Goal: Task Accomplishment & Management: Use online tool/utility

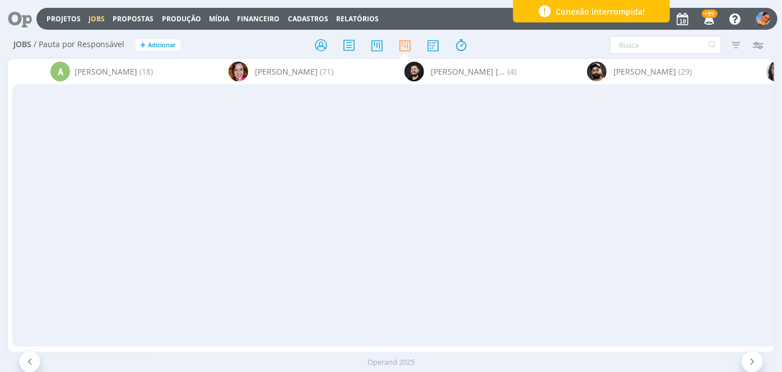
scroll to position [46, 0]
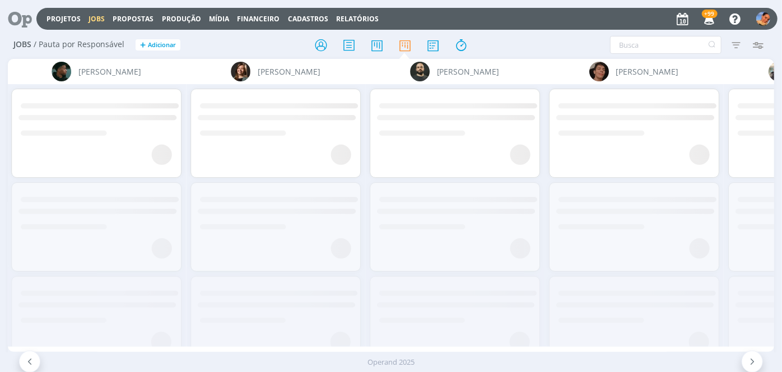
scroll to position [0, 1670]
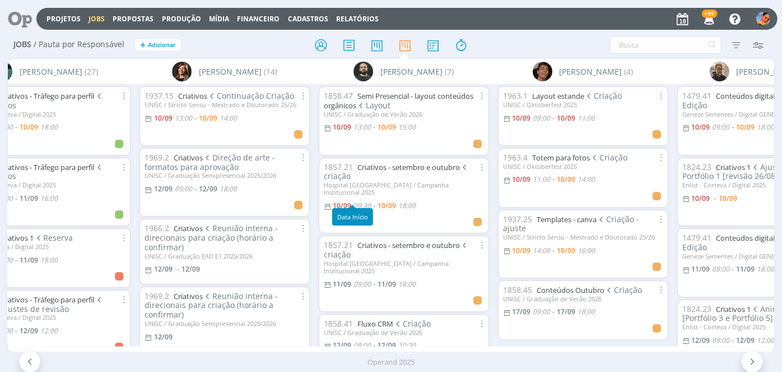
click at [359, 201] on span "09:30" at bounding box center [362, 206] width 17 height 10
type input "18:00"
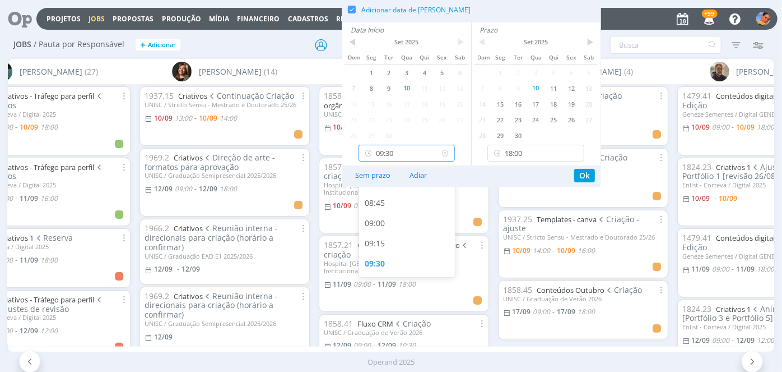
click at [419, 152] on input "09:30" at bounding box center [407, 153] width 97 height 17
type input "15:00"
click at [587, 173] on button "Ok" at bounding box center [584, 175] width 21 height 13
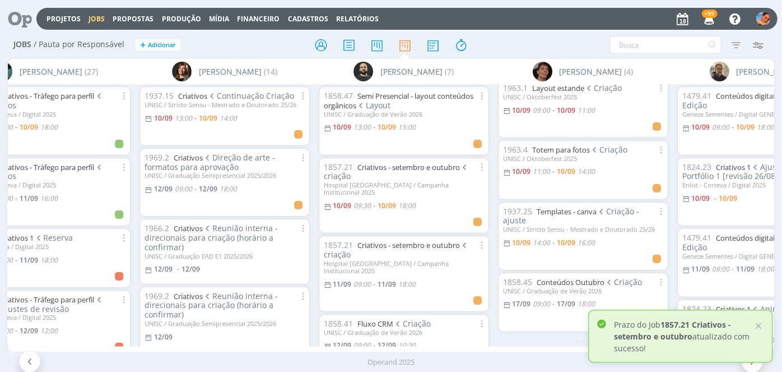
scroll to position [12, 0]
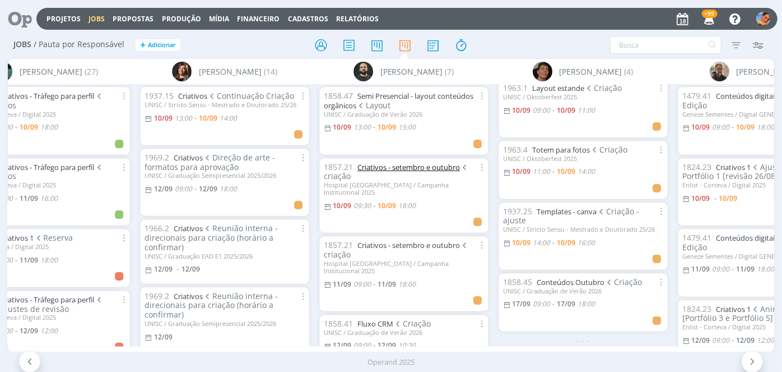
click at [396, 165] on link "Criativos - setembro e outubro" at bounding box center [409, 167] width 103 height 10
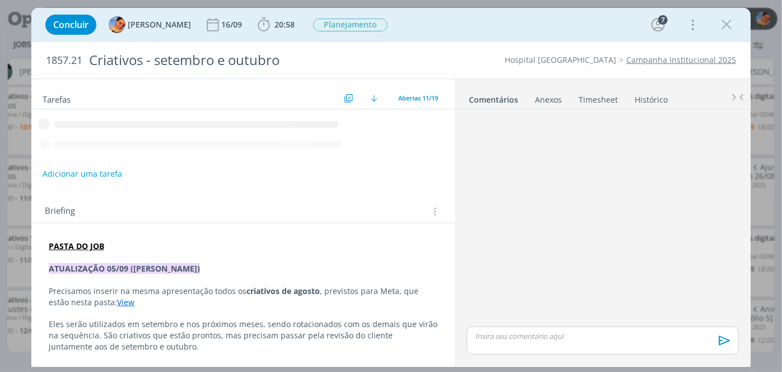
click at [396, 165] on div "Tarefas Usar Job de template Criar template a partir deste job Visualizar Templ…" at bounding box center [243, 219] width 424 height 281
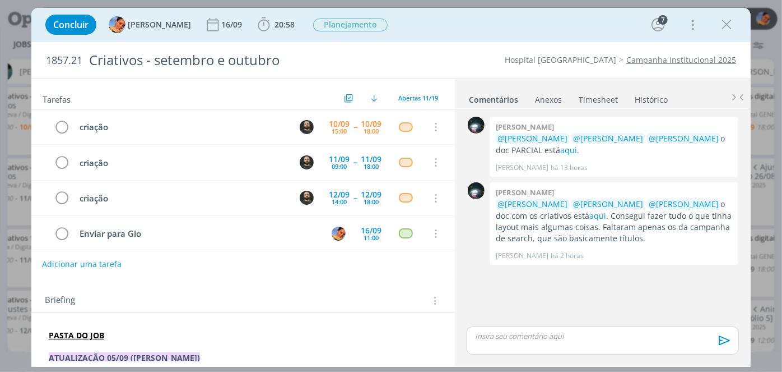
click at [96, 260] on button "Adicionar uma tarefa" at bounding box center [82, 263] width 80 height 19
click at [118, 263] on input "dialog" at bounding box center [168, 263] width 236 height 16
click at [314, 268] on icon "dialog" at bounding box center [320, 263] width 17 height 17
type input "criação"
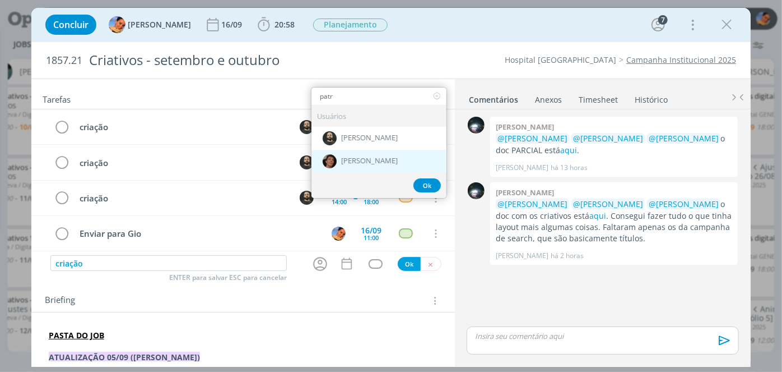
type input "patr"
click at [388, 166] on div "[PERSON_NAME]" at bounding box center [379, 160] width 135 height 23
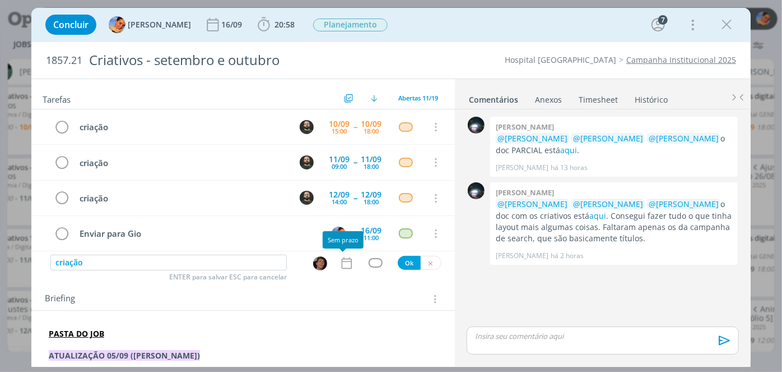
click at [340, 266] on icon "dialog" at bounding box center [347, 263] width 15 height 15
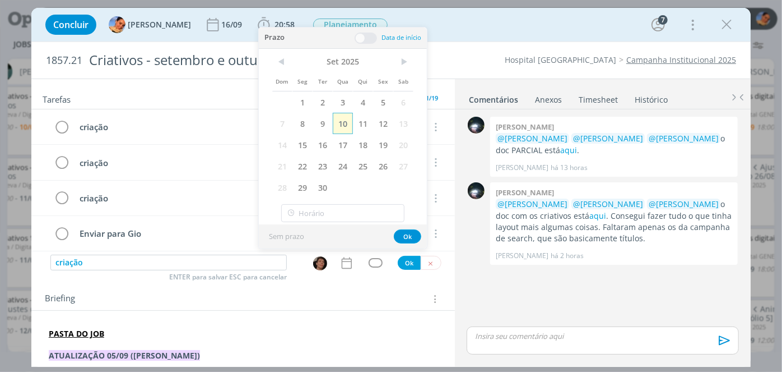
click at [346, 121] on span "10" at bounding box center [343, 123] width 20 height 21
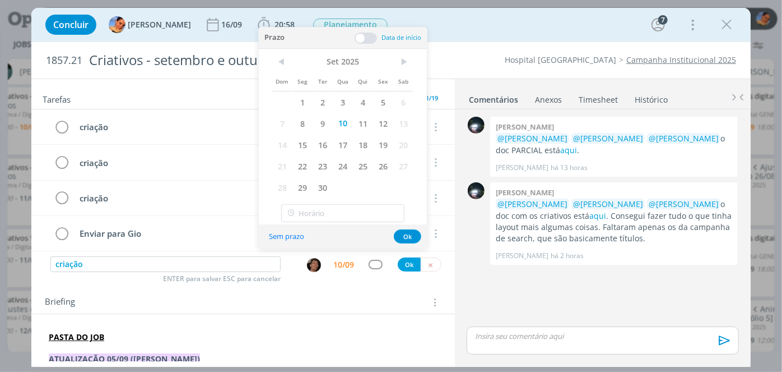
click at [369, 38] on span at bounding box center [366, 38] width 22 height 11
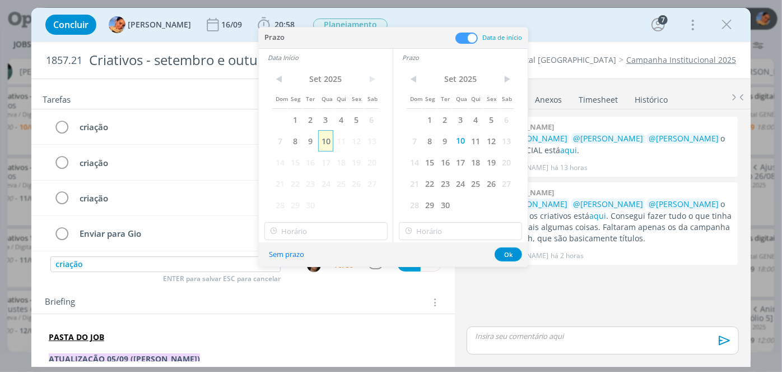
click at [328, 130] on span "10" at bounding box center [325, 140] width 15 height 21
click at [343, 226] on input "14:00" at bounding box center [325, 231] width 123 height 18
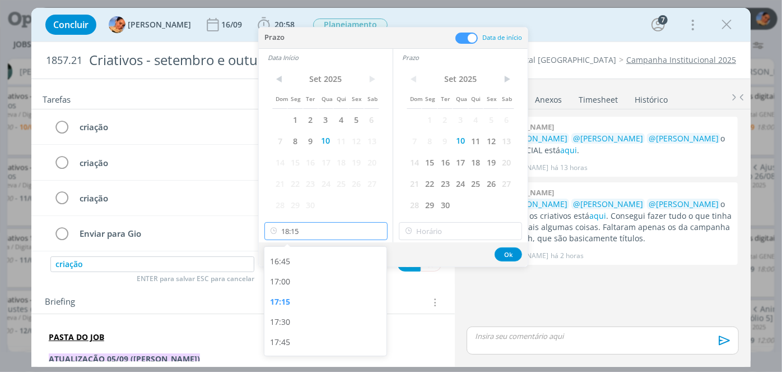
scroll to position [1387, 0]
type input "16:00"
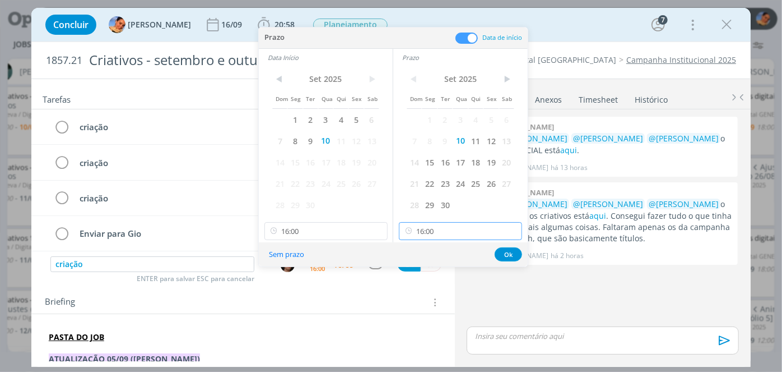
click at [426, 235] on input "16:00" at bounding box center [460, 231] width 123 height 18
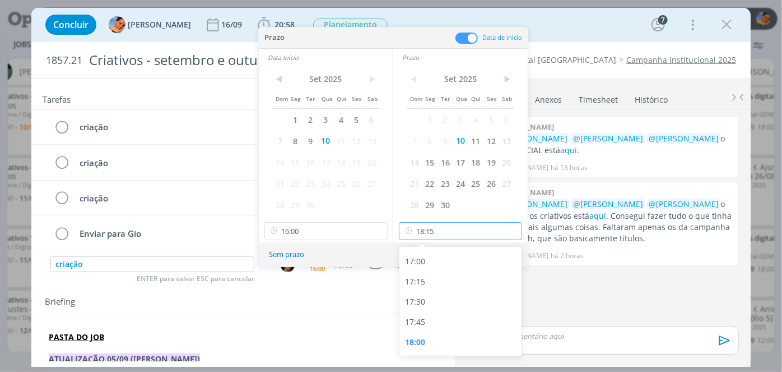
scroll to position [1387, 0]
type input "18:00"
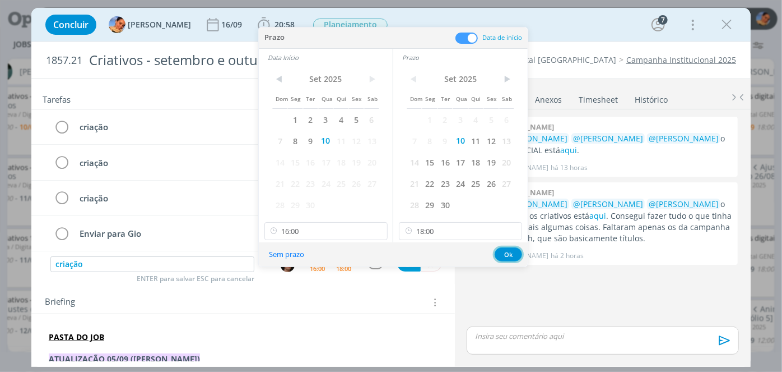
click at [512, 256] on button "Ok" at bounding box center [508, 254] width 27 height 14
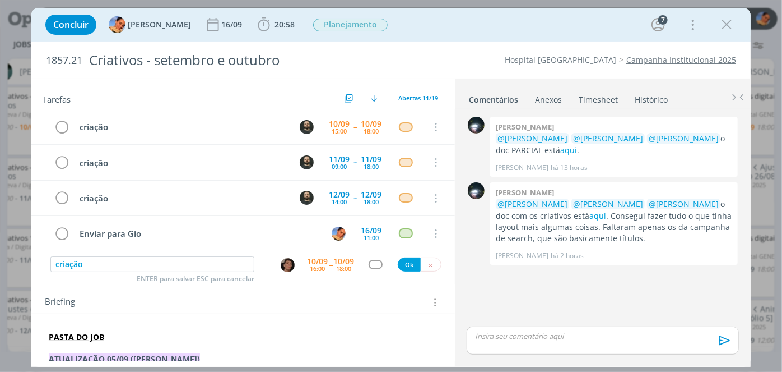
click at [381, 262] on div "dialog" at bounding box center [376, 264] width 34 height 10
click at [373, 263] on div "dialog" at bounding box center [376, 264] width 14 height 10
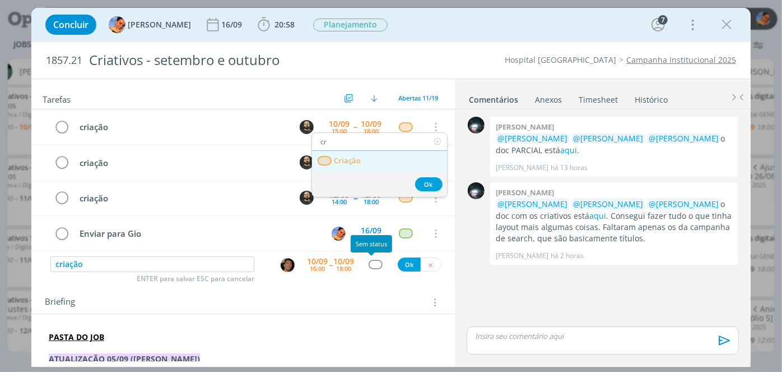
type input "cr"
click at [386, 165] on link "Criação" at bounding box center [379, 161] width 135 height 21
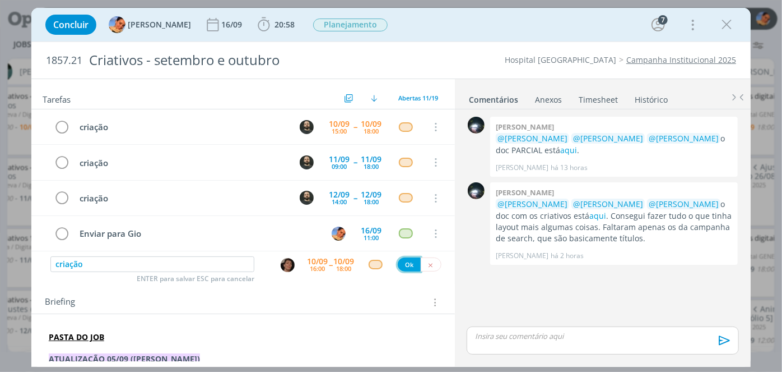
click at [409, 263] on button "Ok" at bounding box center [409, 264] width 23 height 14
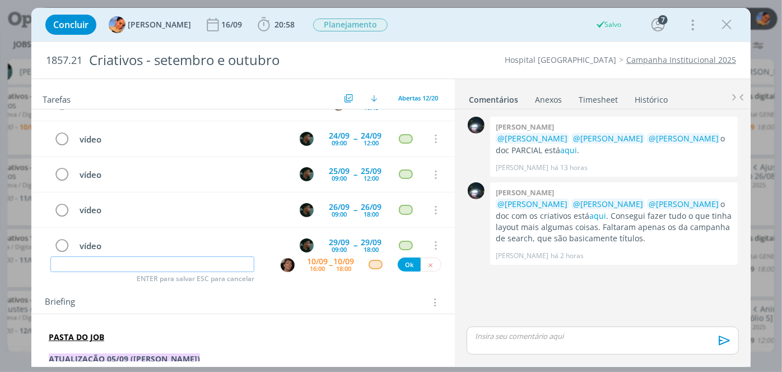
scroll to position [282, 0]
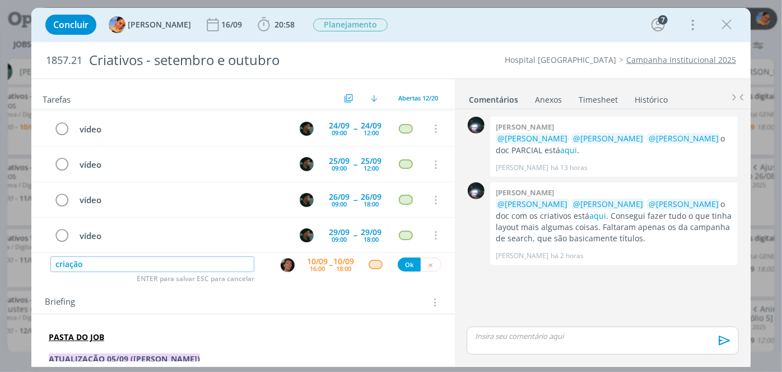
type input "criação"
click at [314, 265] on div "16:00" at bounding box center [317, 268] width 15 height 6
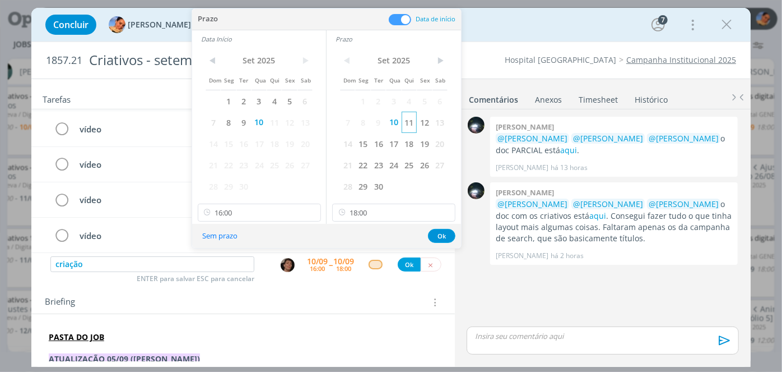
click at [408, 118] on span "11" at bounding box center [409, 122] width 15 height 21
click at [275, 119] on span "11" at bounding box center [274, 122] width 15 height 21
click at [261, 212] on input "16:00" at bounding box center [259, 212] width 123 height 18
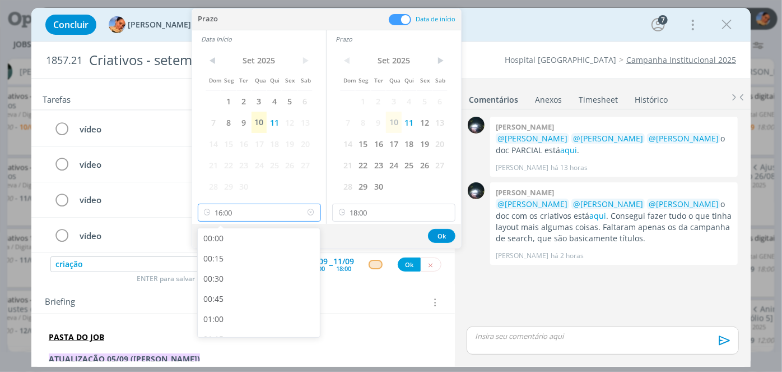
scroll to position [1206, 0]
type input "09:00"
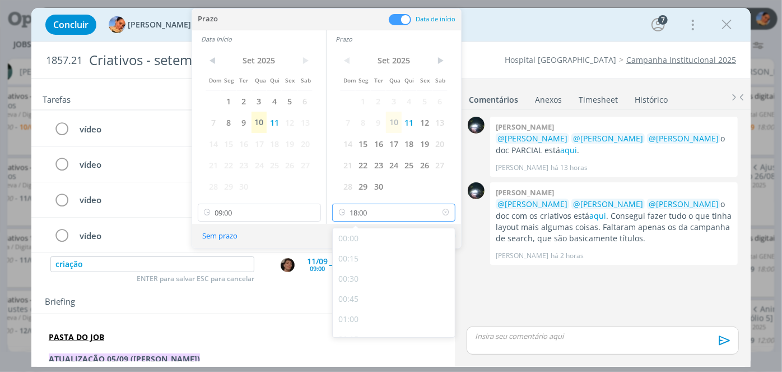
click at [374, 206] on input "18:00" at bounding box center [393, 212] width 123 height 18
type input "12:00"
click at [381, 236] on div "12:00" at bounding box center [396, 238] width 126 height 20
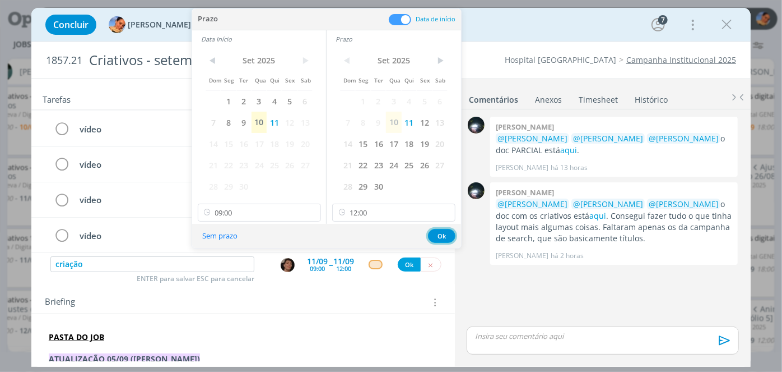
click at [440, 234] on button "Ok" at bounding box center [441, 236] width 27 height 14
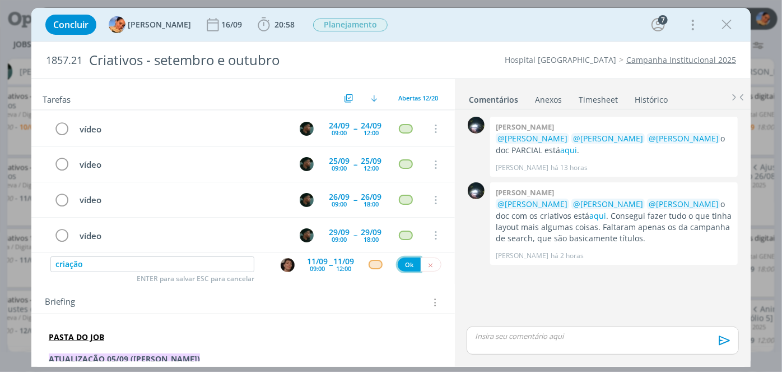
click at [404, 262] on button "Ok" at bounding box center [409, 264] width 23 height 14
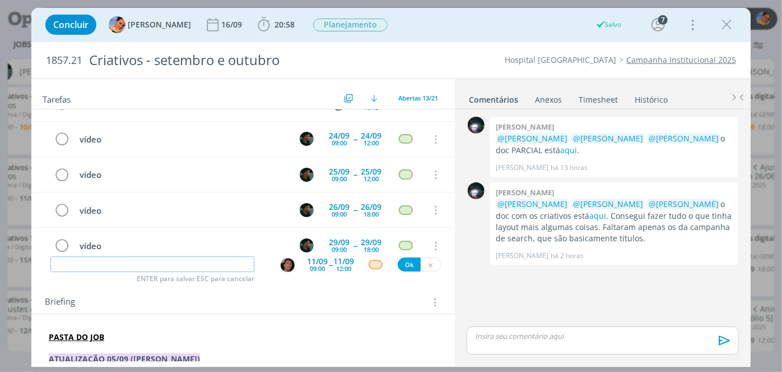
scroll to position [317, 0]
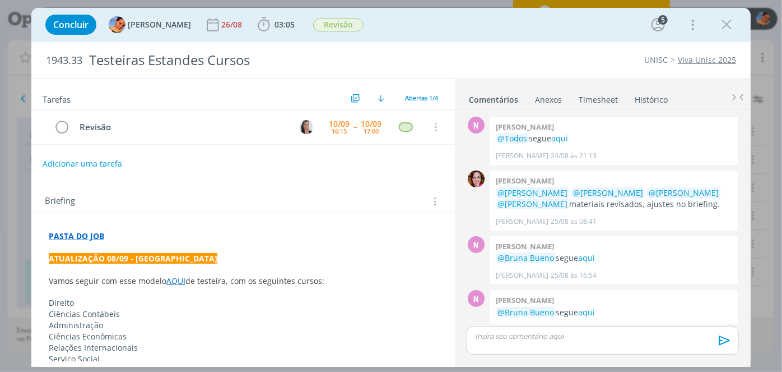
scroll to position [212, 0]
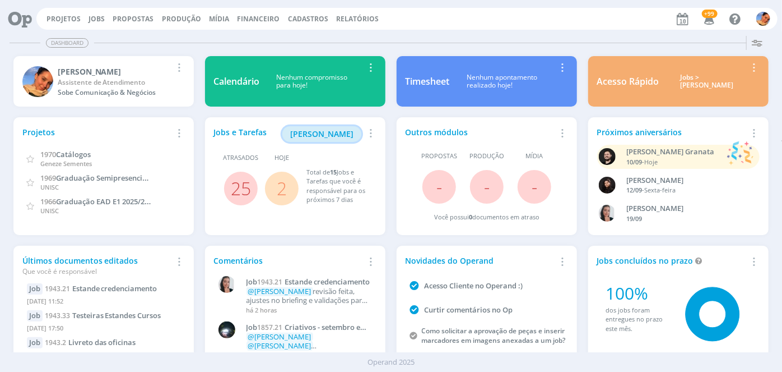
click at [341, 129] on span "[PERSON_NAME]" at bounding box center [321, 133] width 63 height 11
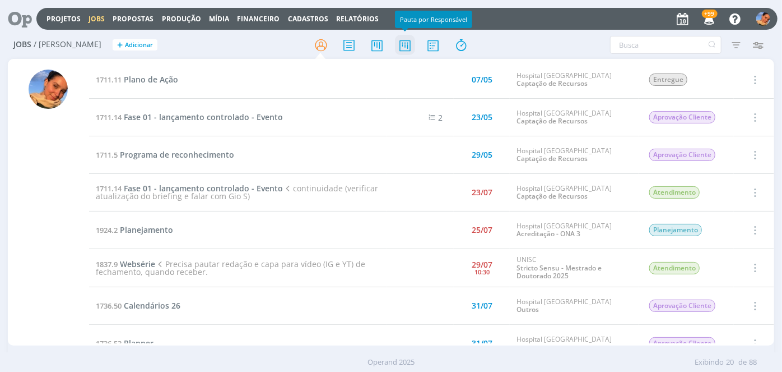
click at [410, 47] on icon at bounding box center [405, 45] width 20 height 22
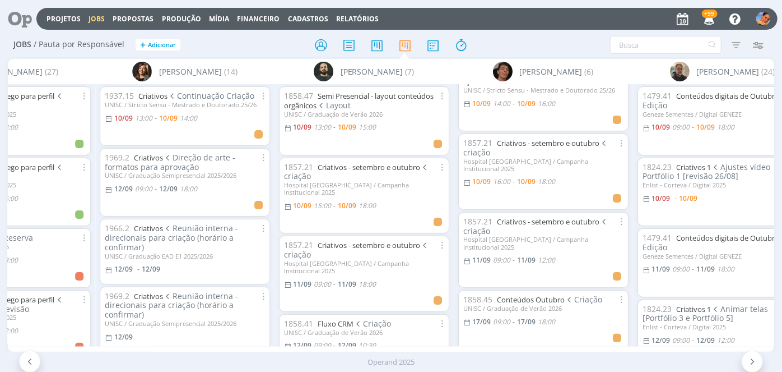
scroll to position [154, 0]
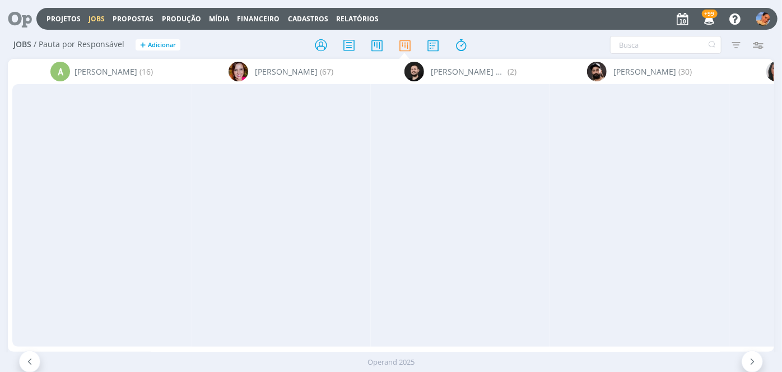
scroll to position [154, 0]
